Goal: Navigation & Orientation: Find specific page/section

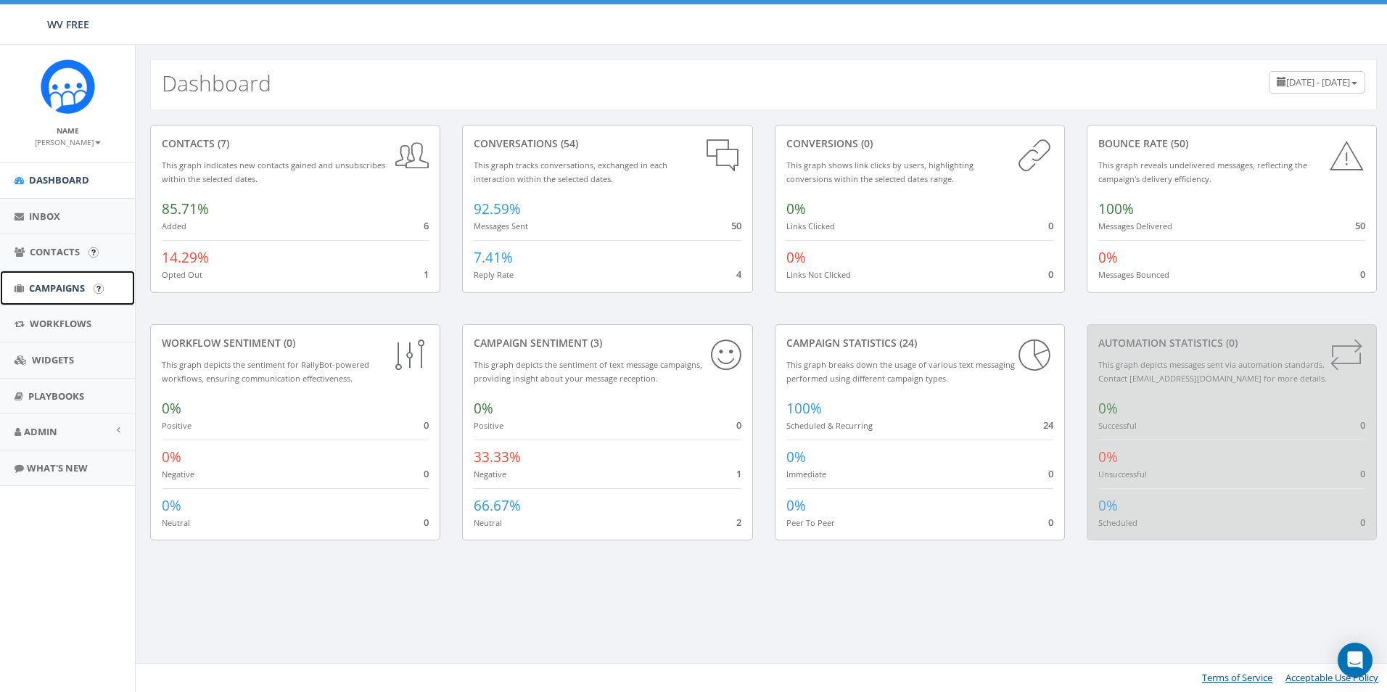
click at [48, 271] on link "Campaigns" at bounding box center [67, 289] width 135 height 36
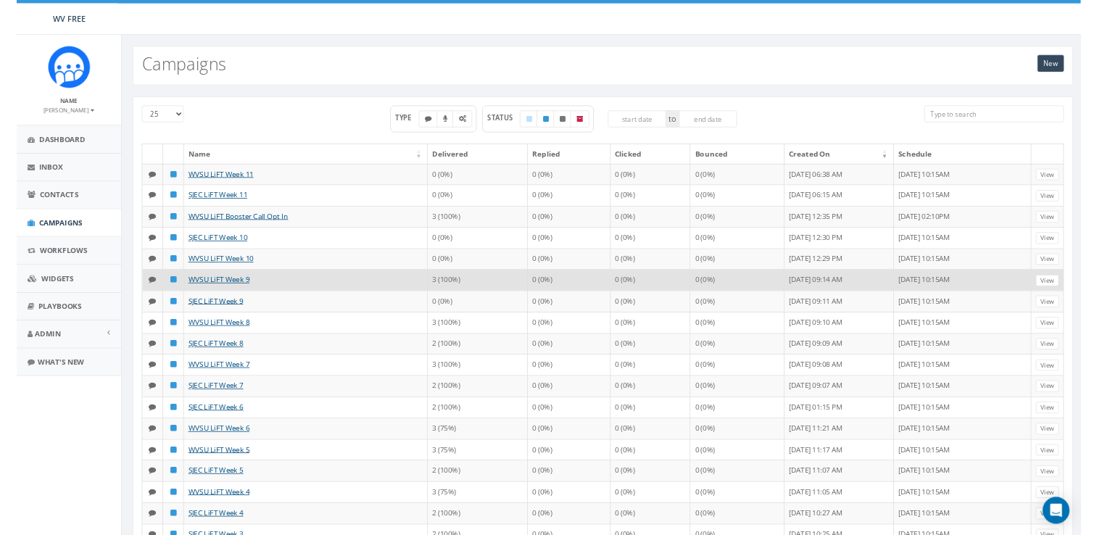
scroll to position [73, 0]
